Goal: Task Accomplishment & Management: Use online tool/utility

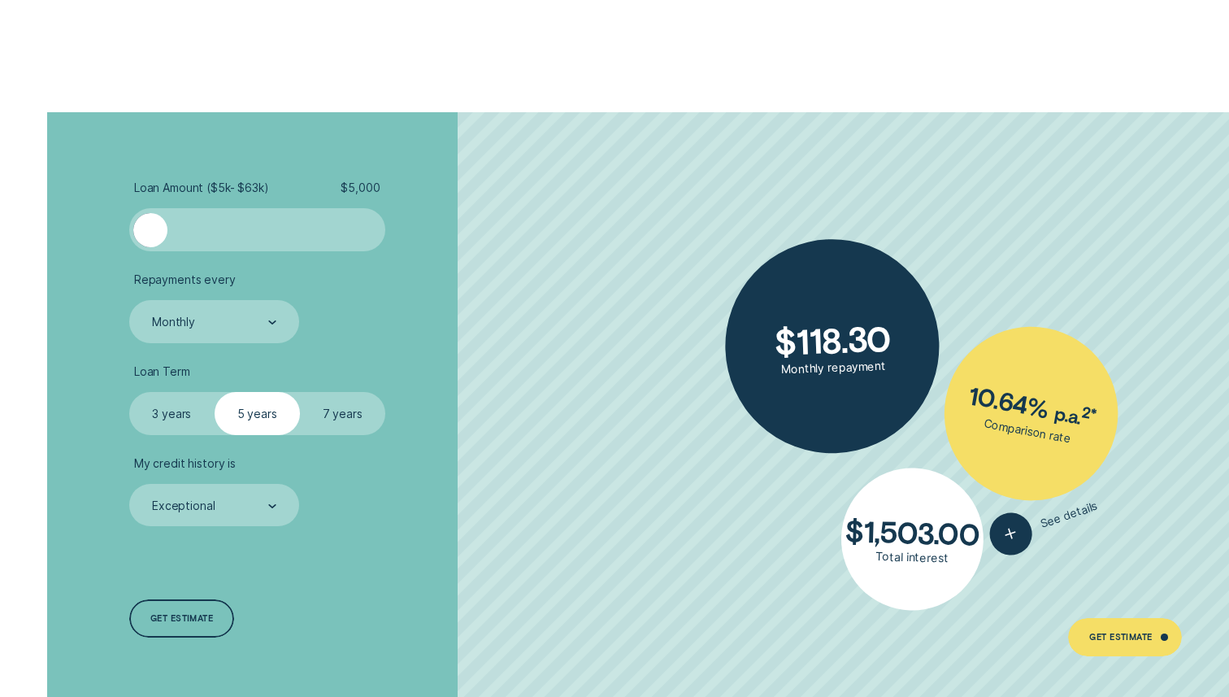
scroll to position [3048, 0]
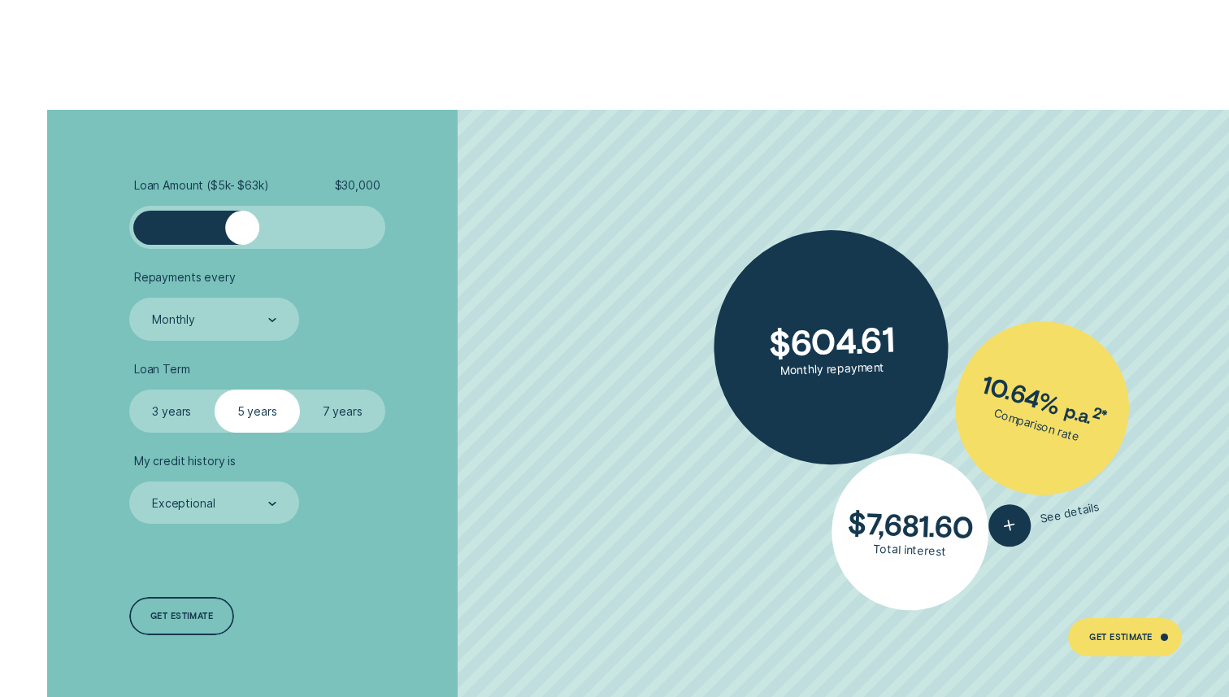
drag, startPoint x: 159, startPoint y: 230, endPoint x: 242, endPoint y: 236, distance: 83.9
click at [242, 236] on div at bounding box center [242, 228] width 34 height 34
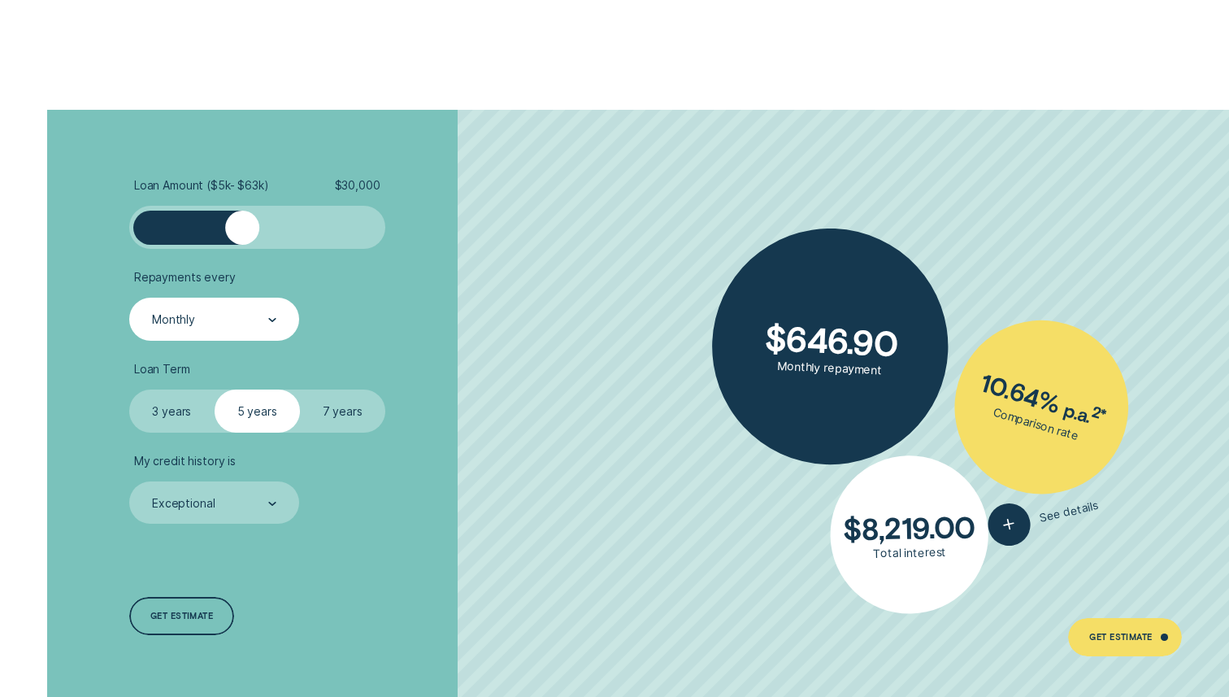
scroll to position [3093, 0]
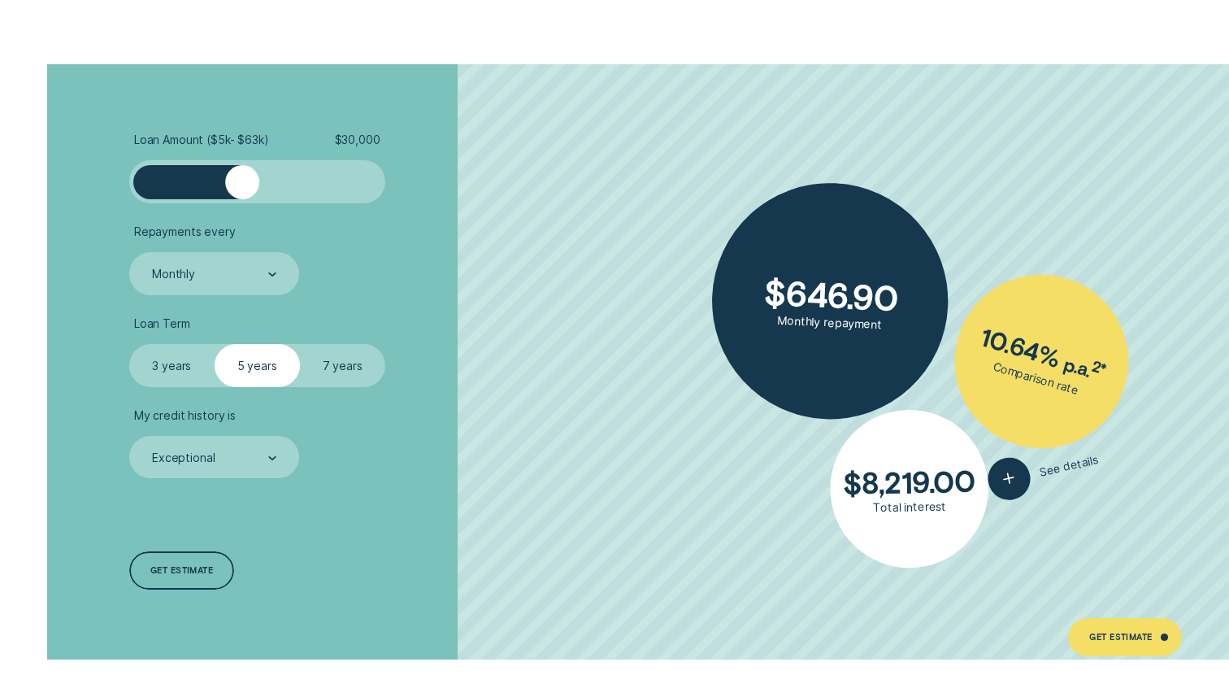
click at [327, 367] on label "7 years" at bounding box center [342, 365] width 85 height 43
click at [300, 344] on input "7 years" at bounding box center [300, 344] width 0 height 0
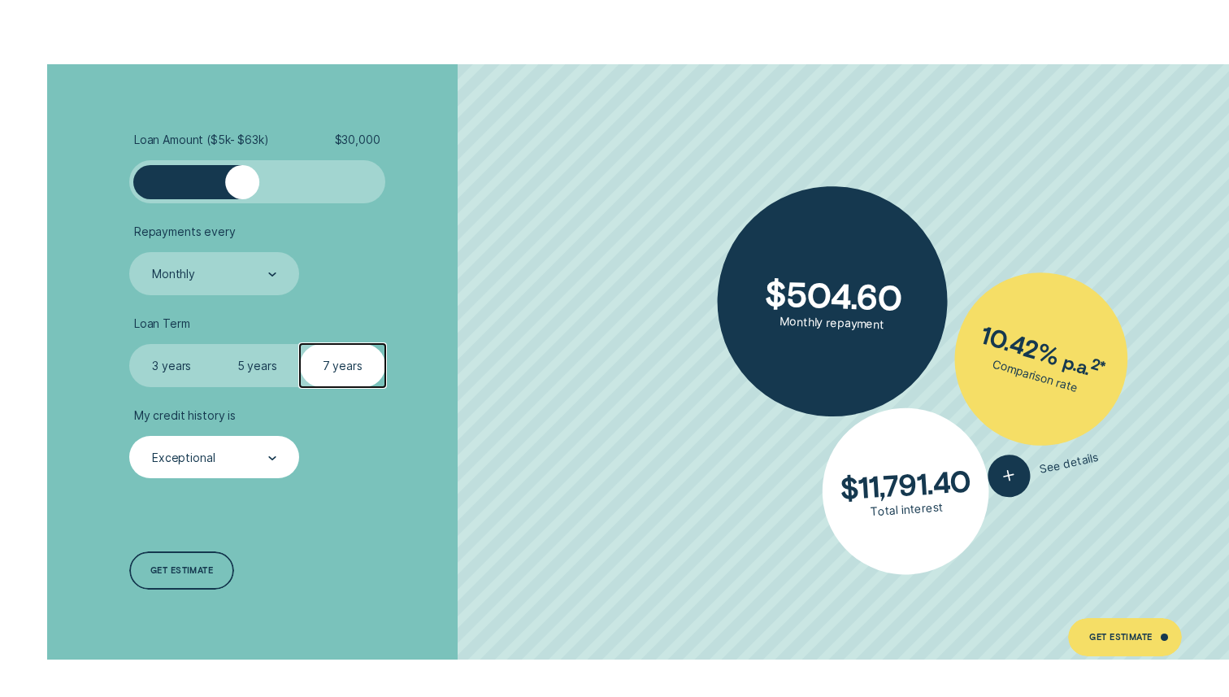
click at [208, 440] on div "Exceptional" at bounding box center [214, 457] width 170 height 43
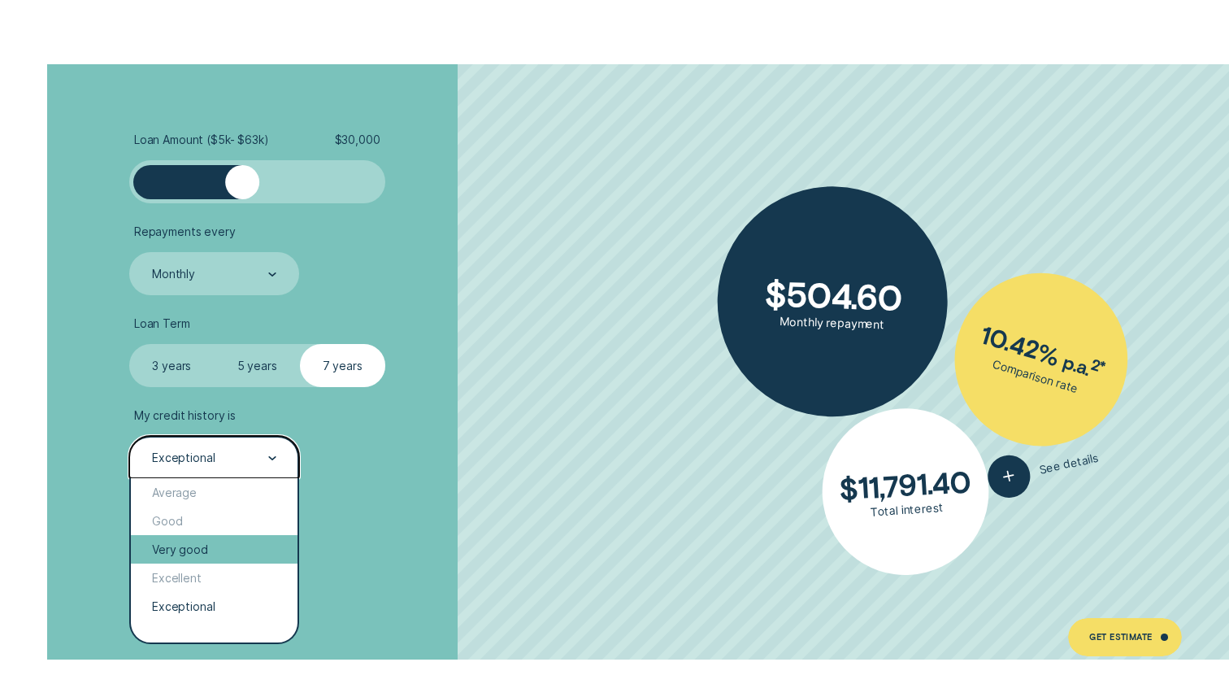
click at [192, 550] on div "Very good" at bounding box center [214, 549] width 167 height 28
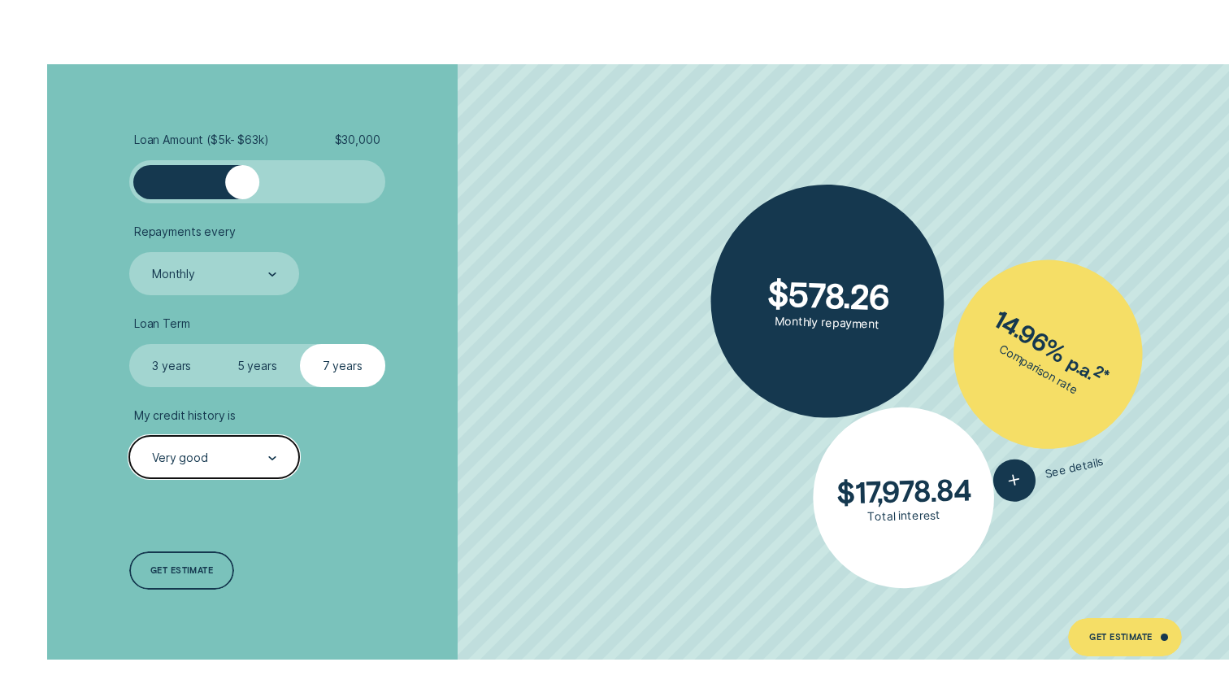
scroll to position [3120, 0]
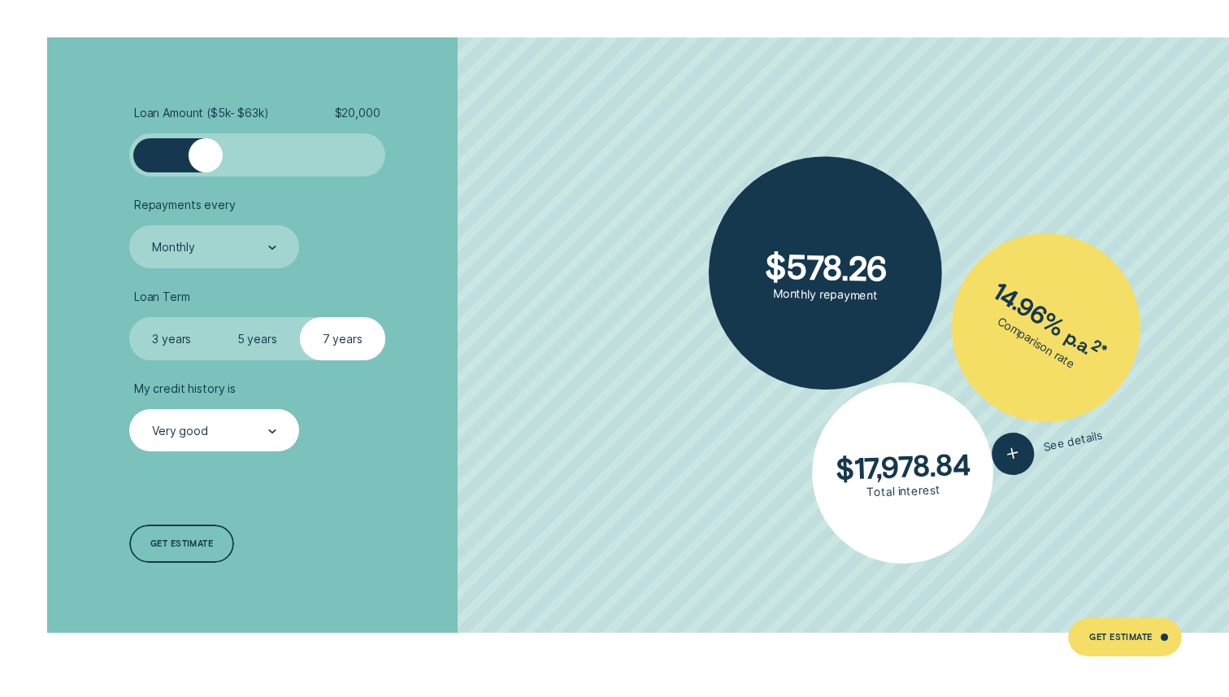
drag, startPoint x: 246, startPoint y: 158, endPoint x: 206, endPoint y: 159, distance: 39.8
click at [206, 159] on div at bounding box center [206, 155] width 34 height 34
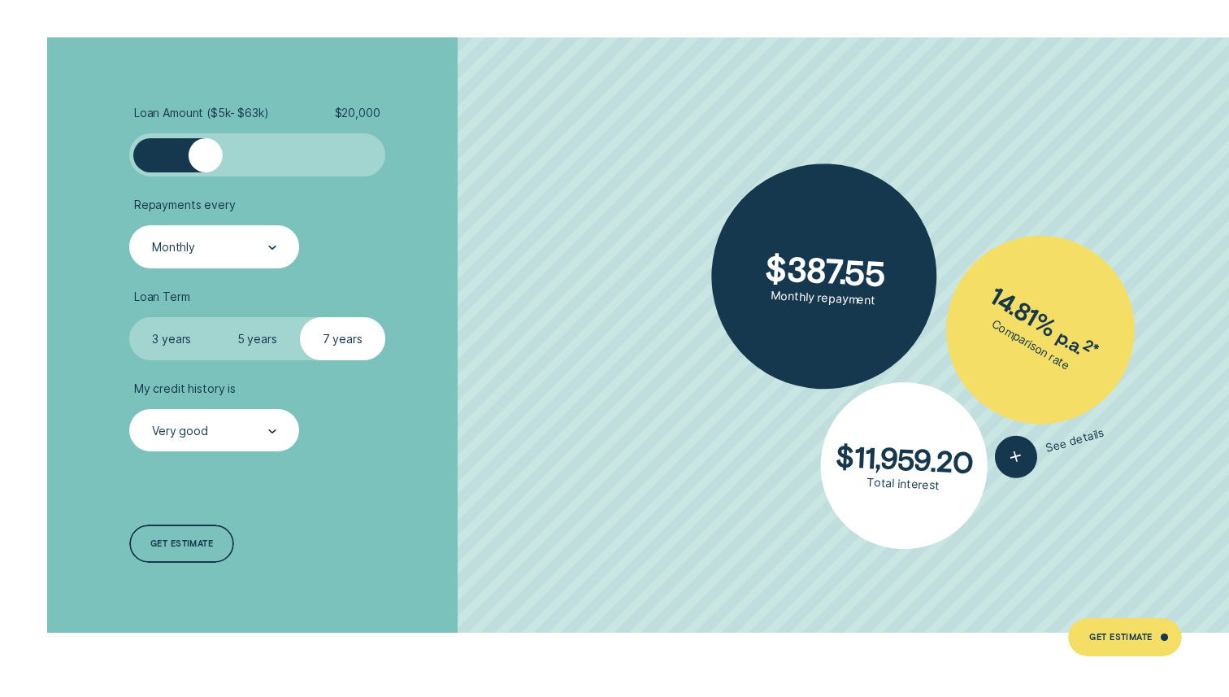
click at [205, 253] on div "Monthly" at bounding box center [213, 247] width 126 height 16
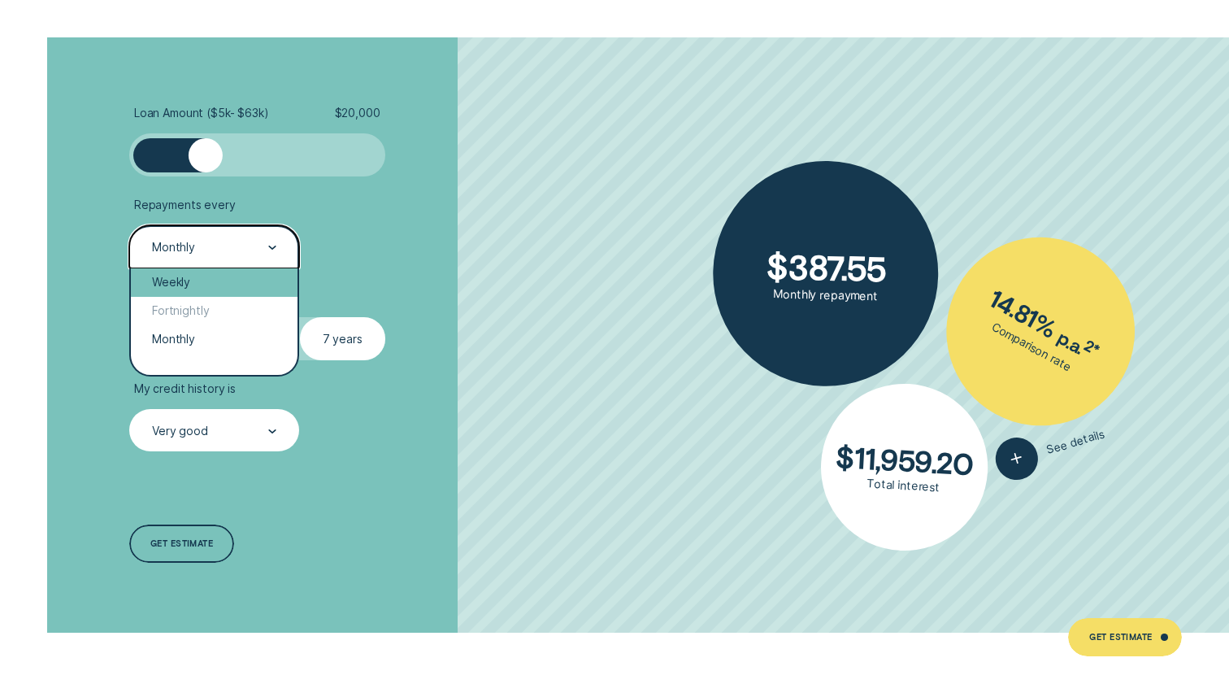
click at [195, 281] on div "Weekly" at bounding box center [214, 282] width 167 height 28
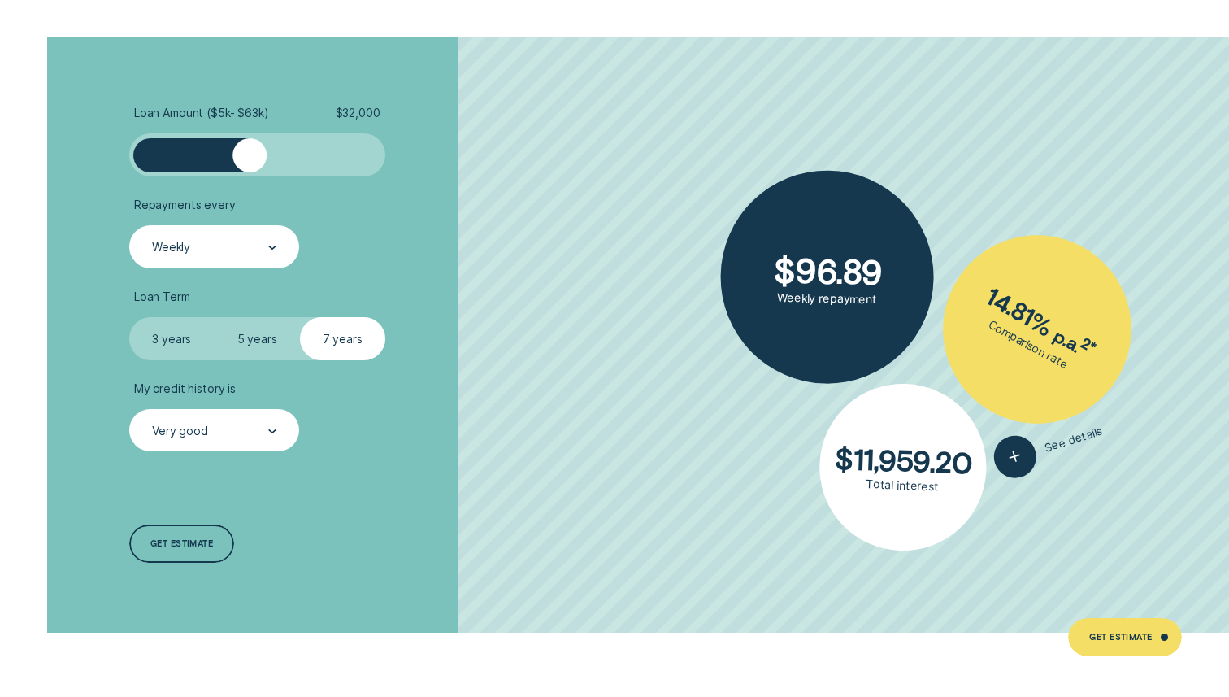
drag, startPoint x: 212, startPoint y: 165, endPoint x: 250, endPoint y: 170, distance: 38.5
click at [250, 170] on div at bounding box center [250, 155] width 34 height 34
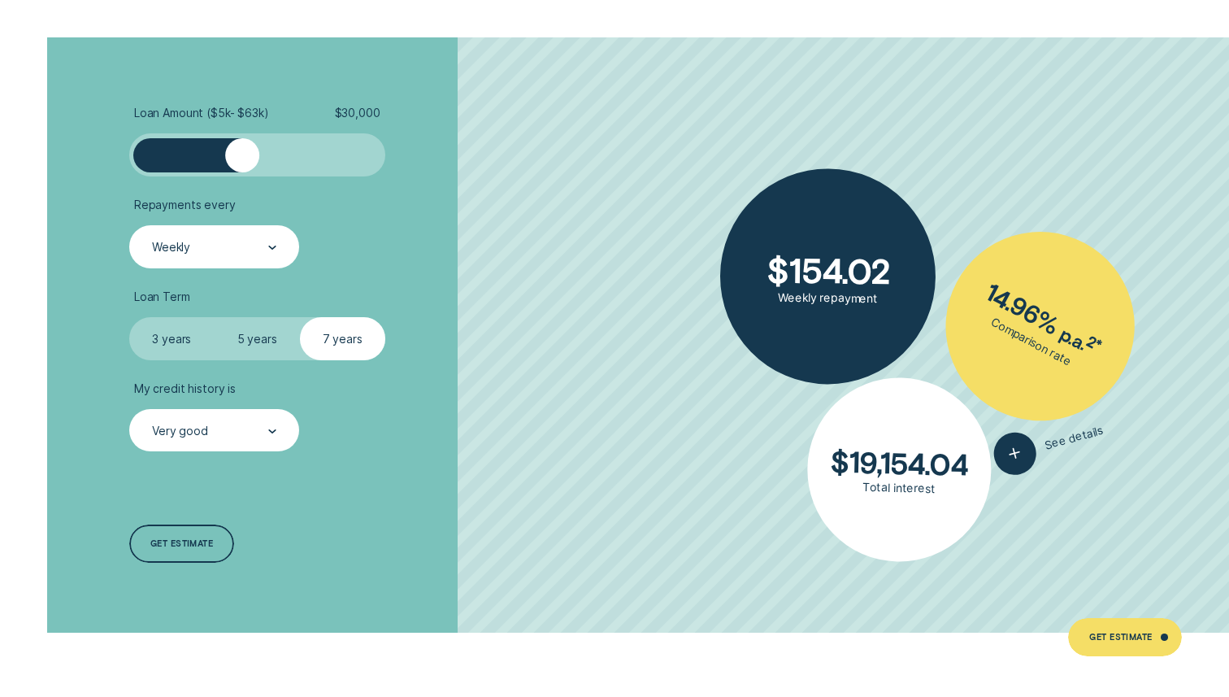
click at [243, 170] on div at bounding box center [242, 155] width 34 height 34
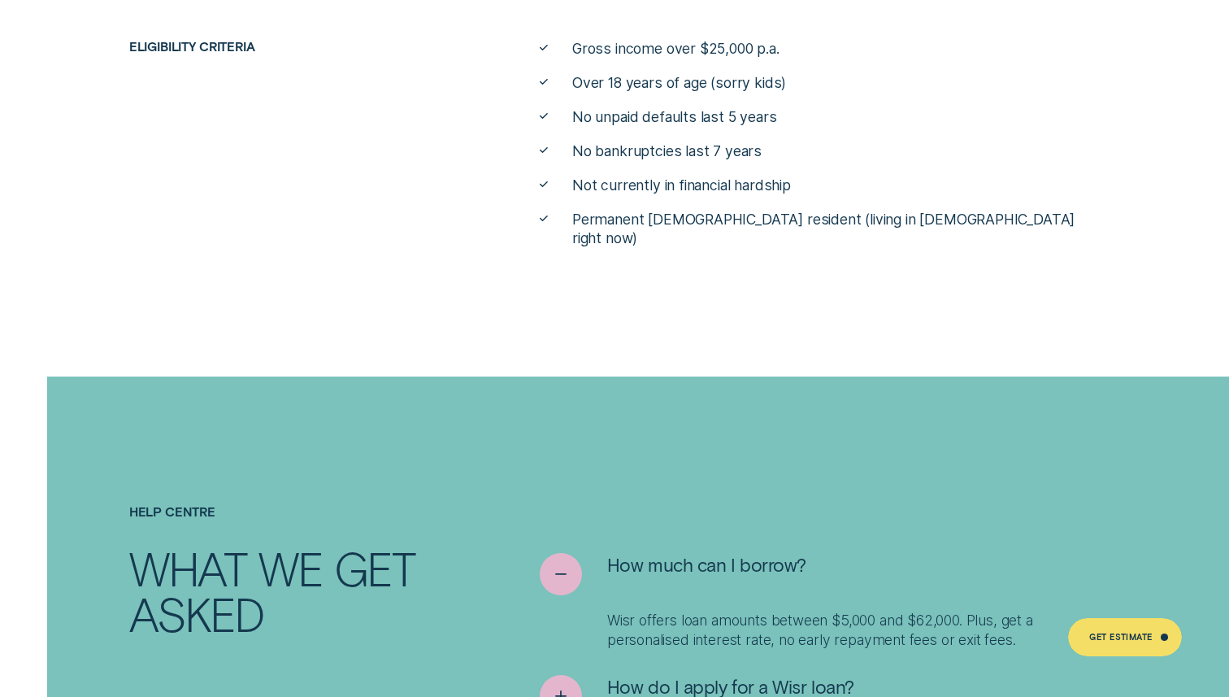
scroll to position [6197, 0]
